Goal: Browse casually: Explore the website without a specific task or goal

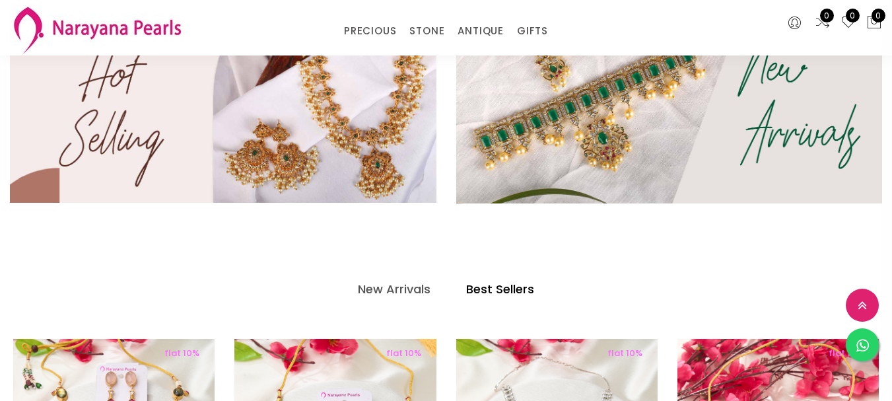
scroll to position [102, 0]
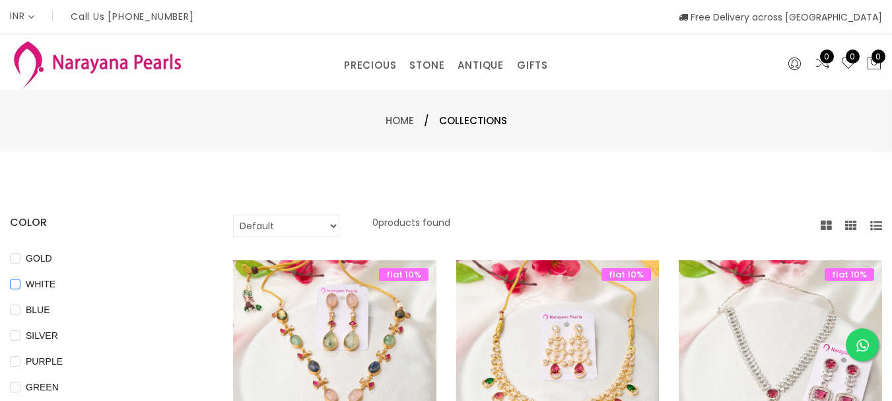
click at [61, 281] on span "WHITE" at bounding box center [40, 284] width 40 height 15
click at [20, 281] on input "WHITE" at bounding box center [15, 294] width 11 height 30
checkbox input "true"
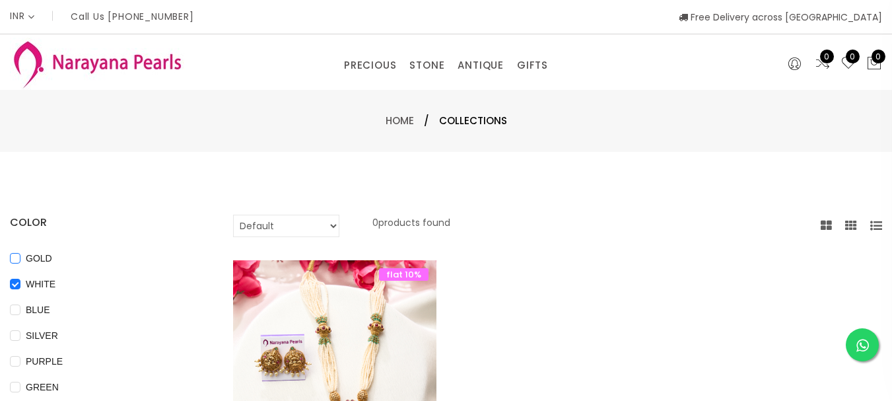
click at [57, 256] on span "GOLD" at bounding box center [38, 258] width 37 height 15
click at [20, 256] on input "GOLD" at bounding box center [15, 268] width 11 height 30
checkbox input "true"
click at [61, 286] on span "WHITE" at bounding box center [40, 284] width 40 height 15
click at [20, 286] on input "WHITE" at bounding box center [15, 294] width 11 height 30
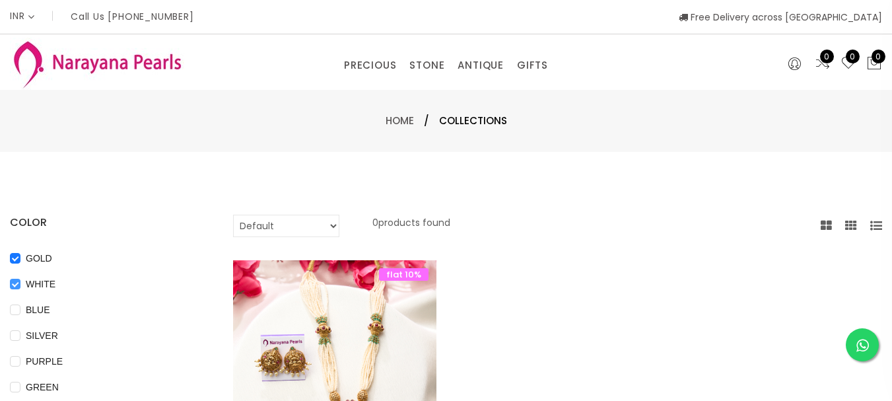
checkbox input "false"
click at [396, 119] on link "Home" at bounding box center [400, 121] width 28 height 14
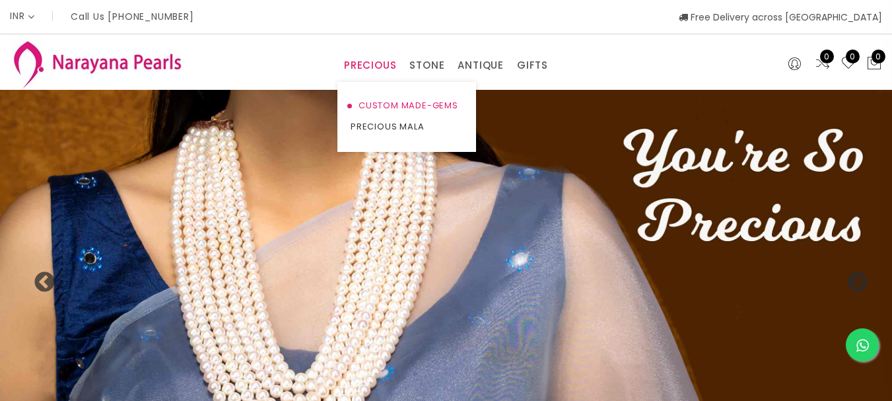
click at [374, 103] on link "CUSTOM MADE-GEMS" at bounding box center [407, 105] width 112 height 21
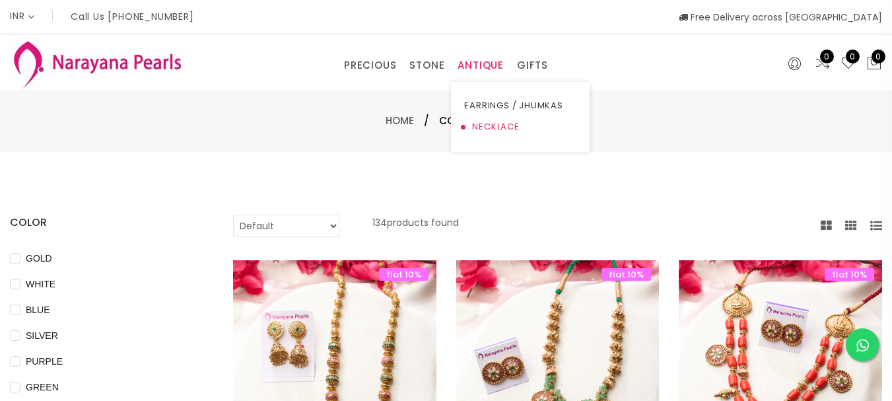
click at [475, 132] on link "NECKLACE" at bounding box center [520, 126] width 112 height 21
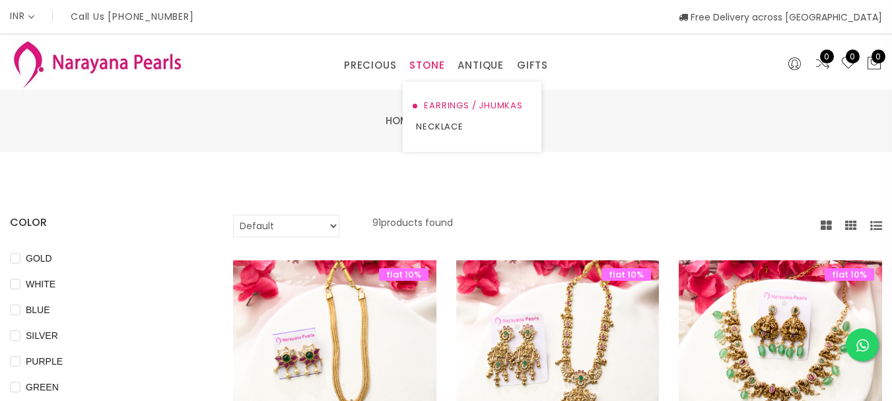
click at [456, 103] on link "EARRINGS / JHUMKAS" at bounding box center [472, 105] width 112 height 21
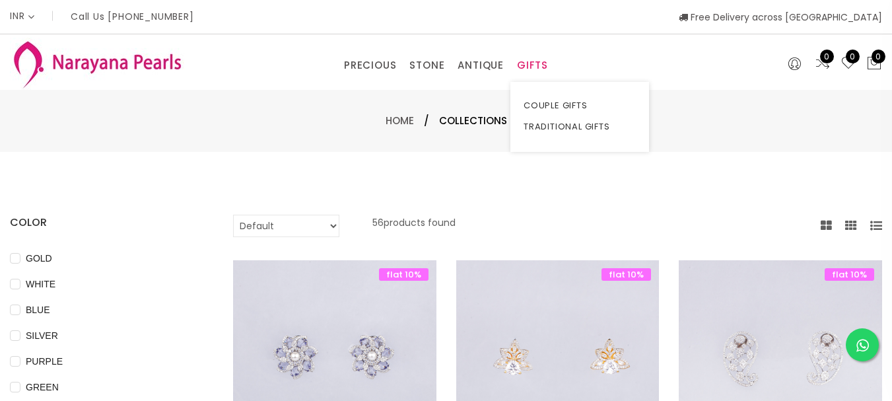
click at [548, 63] on link "GIFTS" at bounding box center [532, 65] width 31 height 20
click at [582, 124] on link "TRADITIONAL GIFTS" at bounding box center [580, 126] width 112 height 21
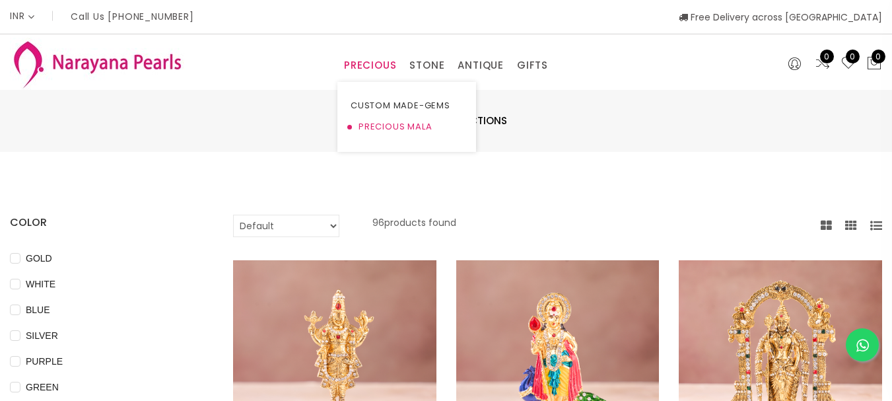
click at [381, 125] on link "PRECIOUS MALA" at bounding box center [407, 126] width 112 height 21
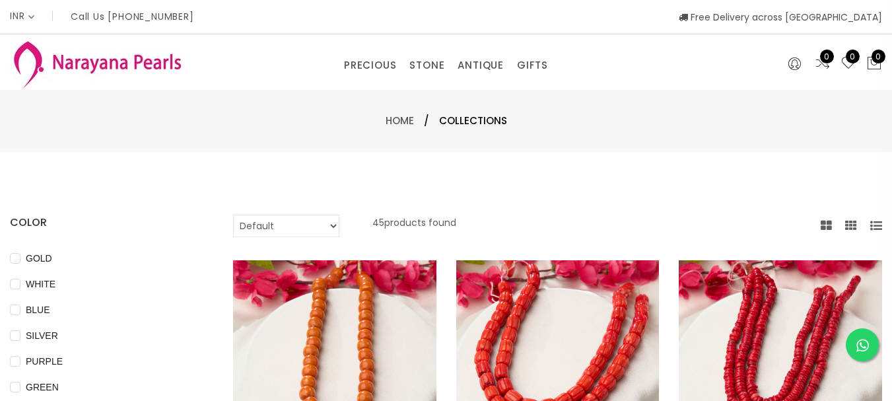
click at [305, 219] on select "Default Price - High to Low Price - Low to High" at bounding box center [286, 226] width 106 height 22
click at [404, 123] on link "Home" at bounding box center [400, 121] width 28 height 14
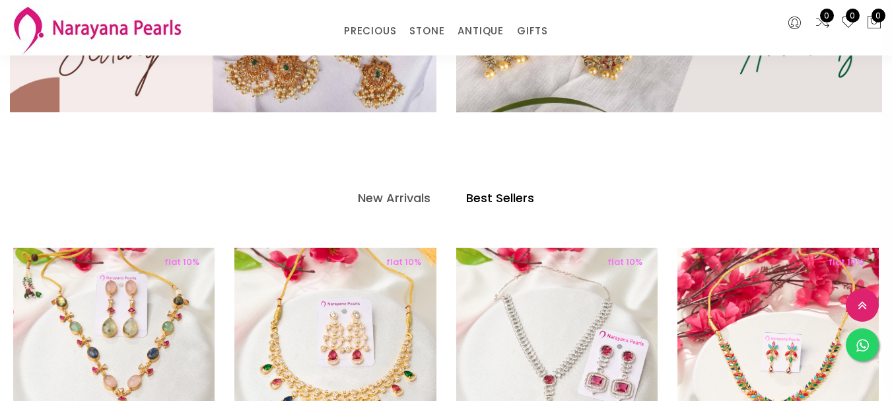
scroll to position [615, 0]
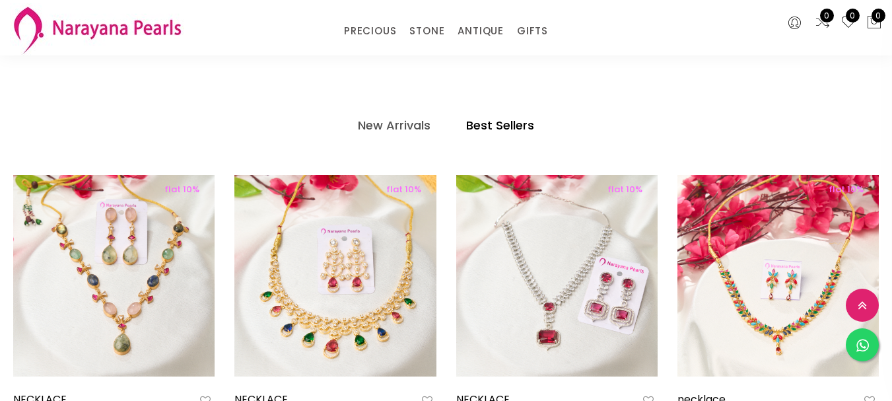
click at [510, 118] on h4 "Best Sellers" at bounding box center [500, 126] width 68 height 16
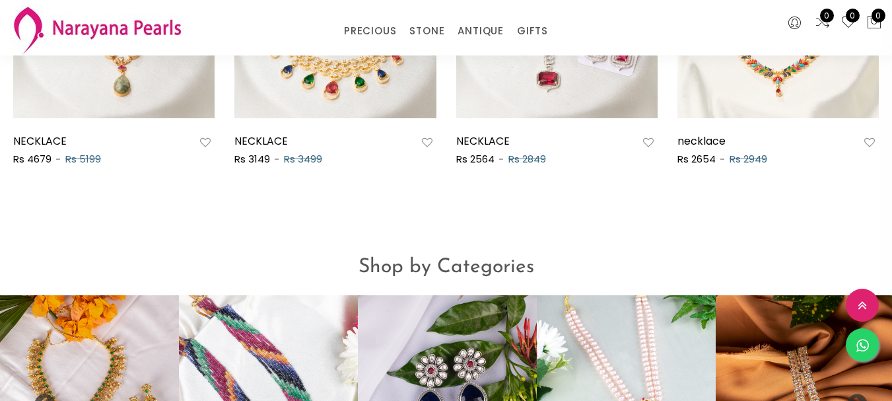
scroll to position [1234, 0]
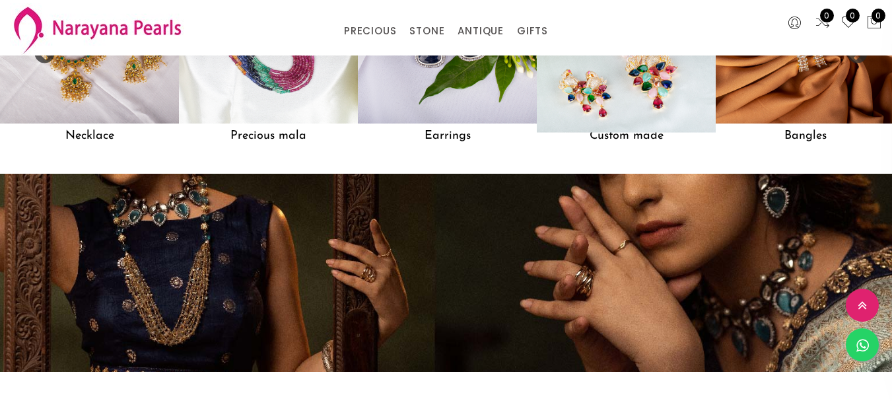
click at [643, 75] on img at bounding box center [626, 34] width 197 height 197
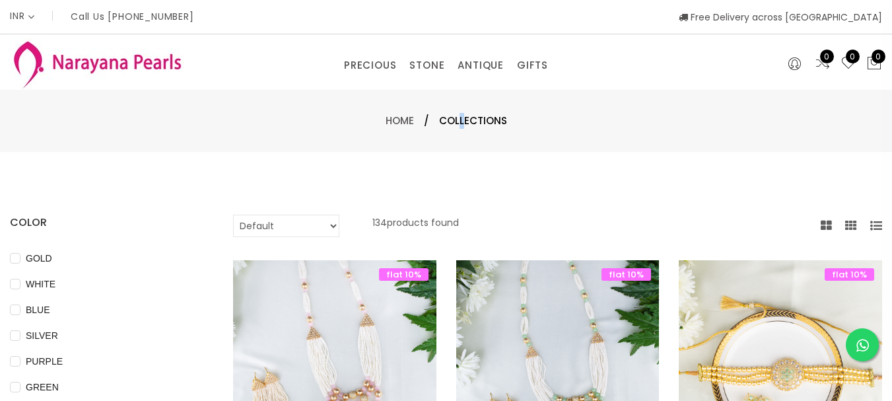
drag, startPoint x: 458, startPoint y: 126, endPoint x: 466, endPoint y: 119, distance: 10.7
click at [466, 119] on span "Collections" at bounding box center [473, 121] width 68 height 16
click at [401, 116] on link "Home" at bounding box center [400, 121] width 28 height 14
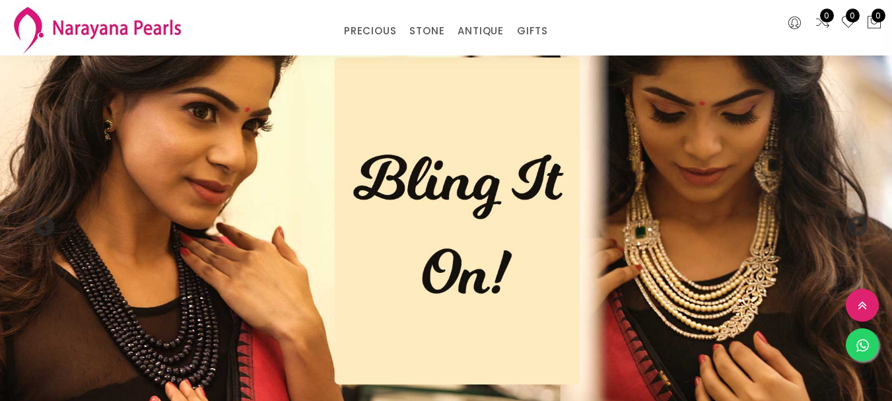
scroll to position [351, 0]
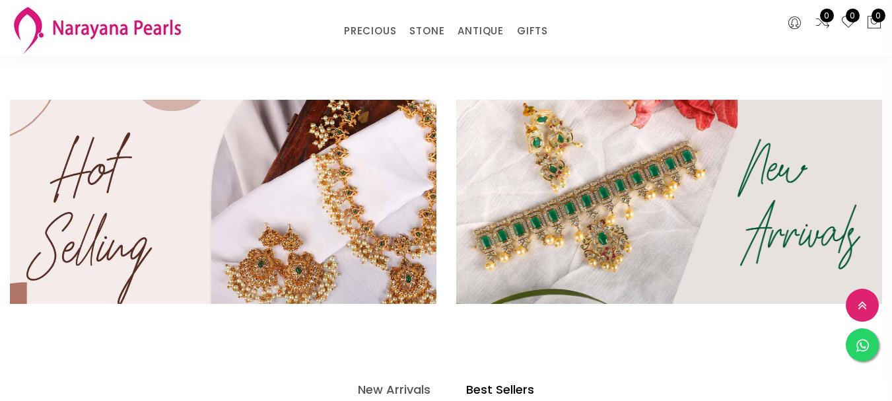
click at [315, 216] on img at bounding box center [223, 201] width 512 height 244
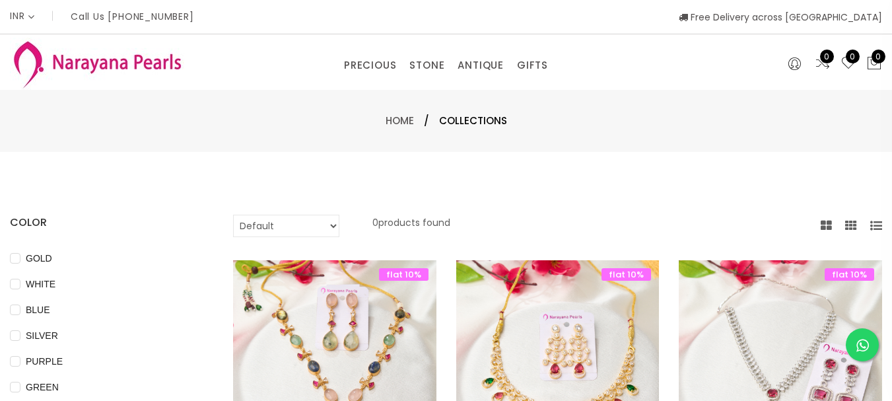
click at [307, 228] on select "Default Price - High to Low Price - Low to High" at bounding box center [286, 226] width 106 height 22
click at [408, 127] on link "Home" at bounding box center [400, 121] width 28 height 14
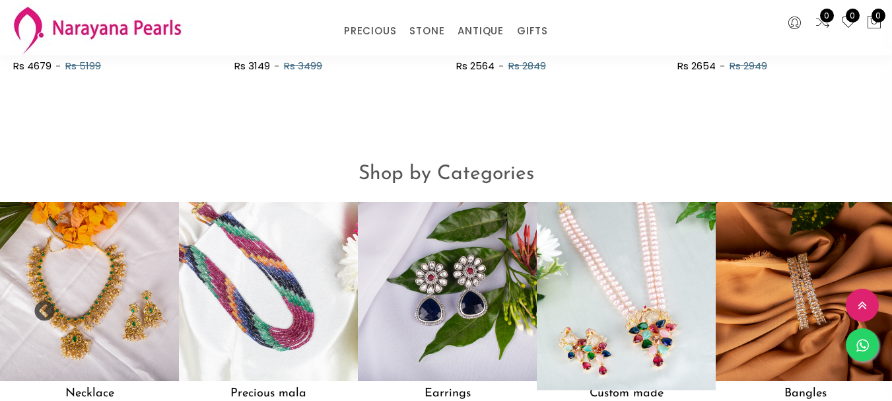
scroll to position [986, 0]
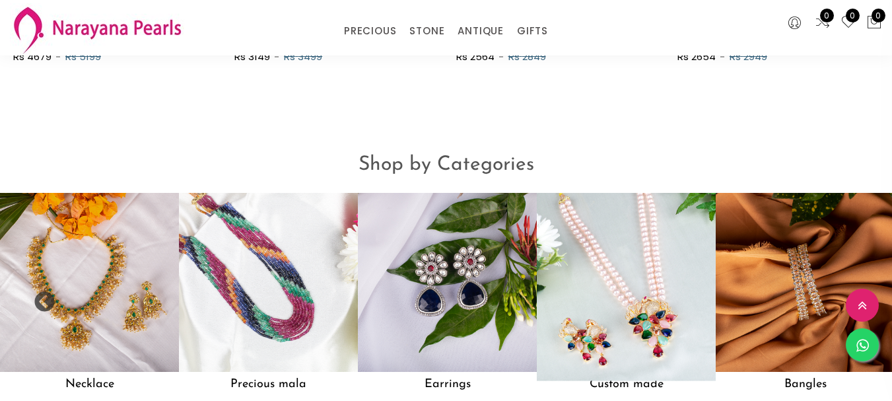
click at [588, 277] on img at bounding box center [626, 282] width 197 height 197
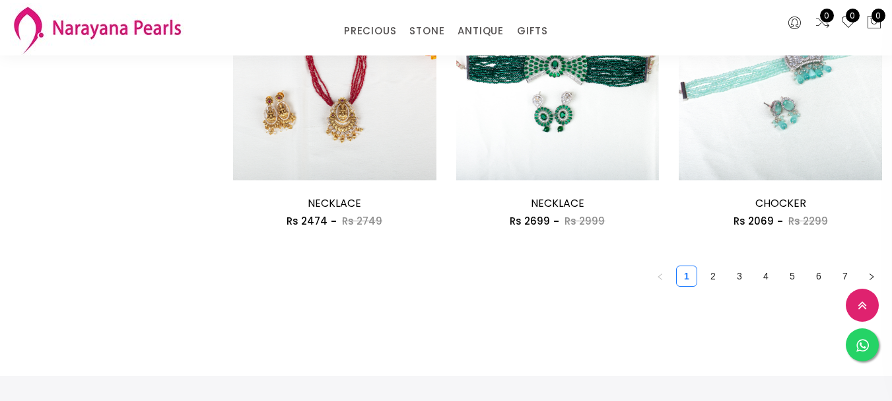
scroll to position [1839, 0]
click at [873, 347] on link at bounding box center [862, 344] width 33 height 33
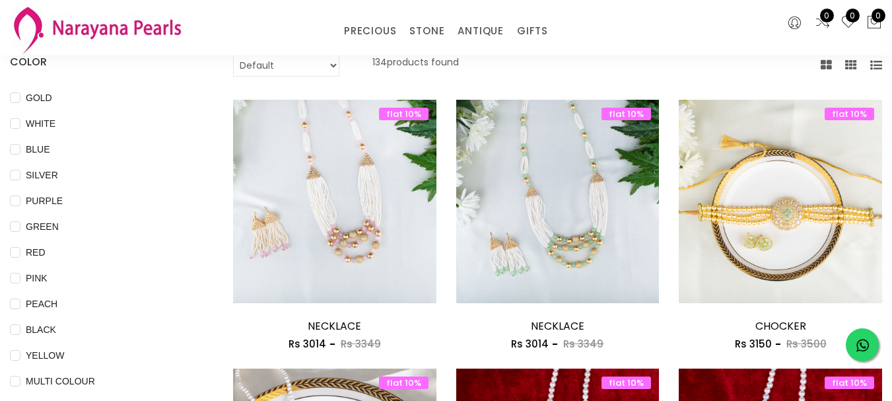
scroll to position [0, 0]
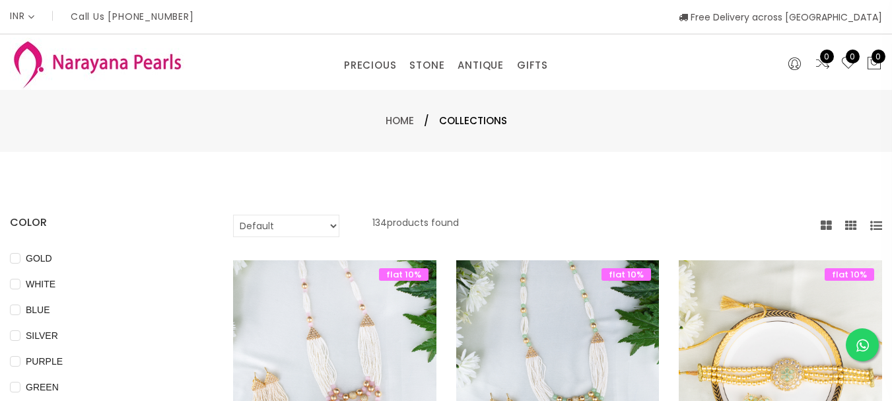
click at [821, 222] on icon at bounding box center [826, 226] width 11 height 12
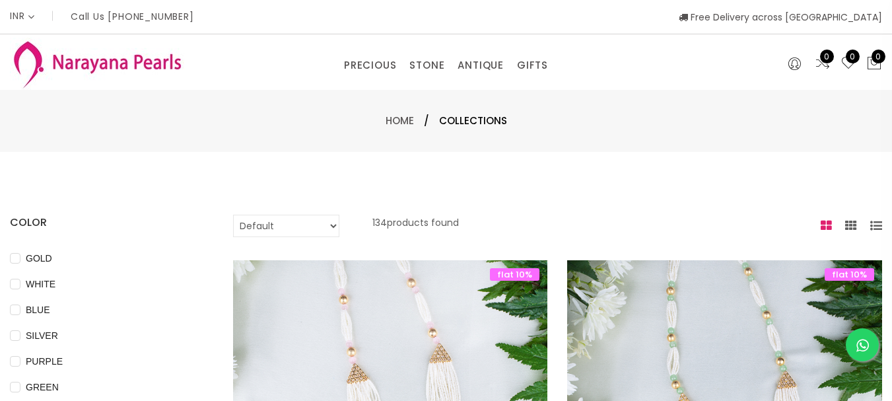
click at [845, 226] on icon at bounding box center [851, 226] width 12 height 12
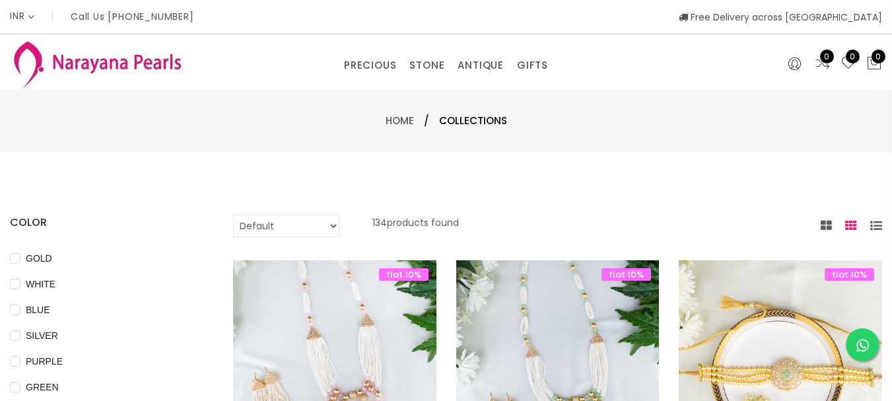
click at [870, 228] on icon at bounding box center [876, 226] width 12 height 12
